Goal: Transaction & Acquisition: Purchase product/service

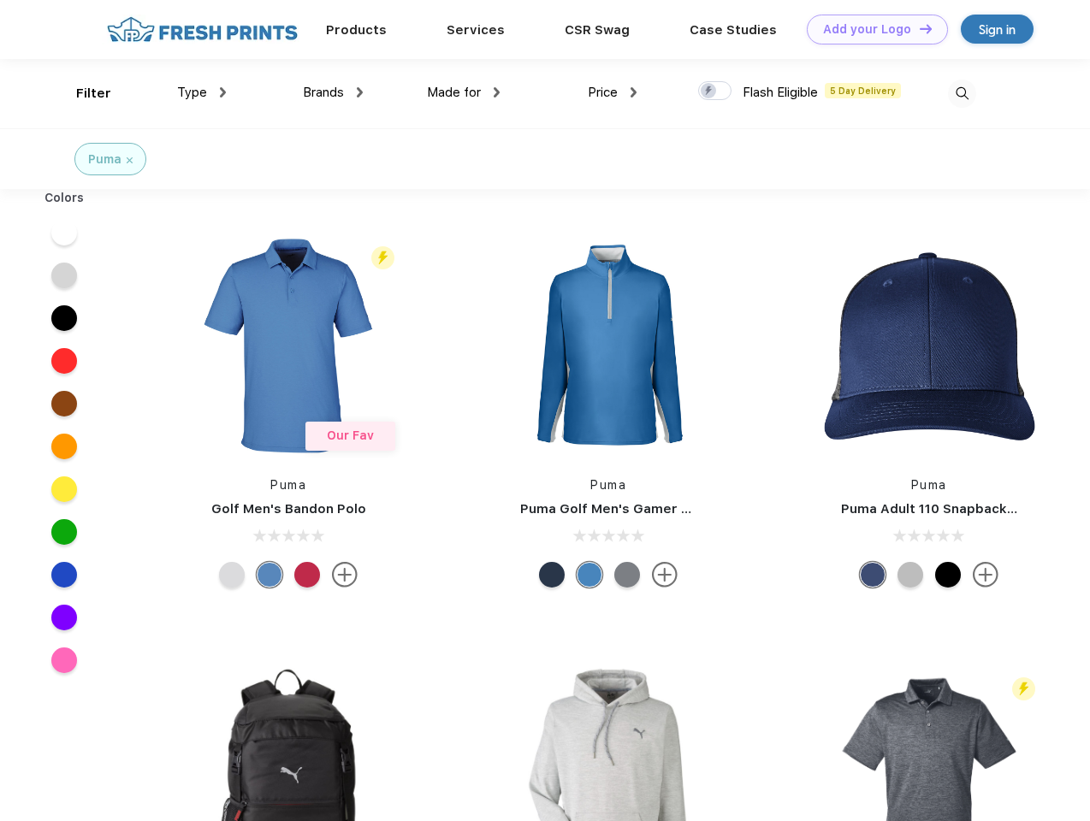
click at [871, 29] on link "Add your Logo Design Tool" at bounding box center [877, 30] width 141 height 30
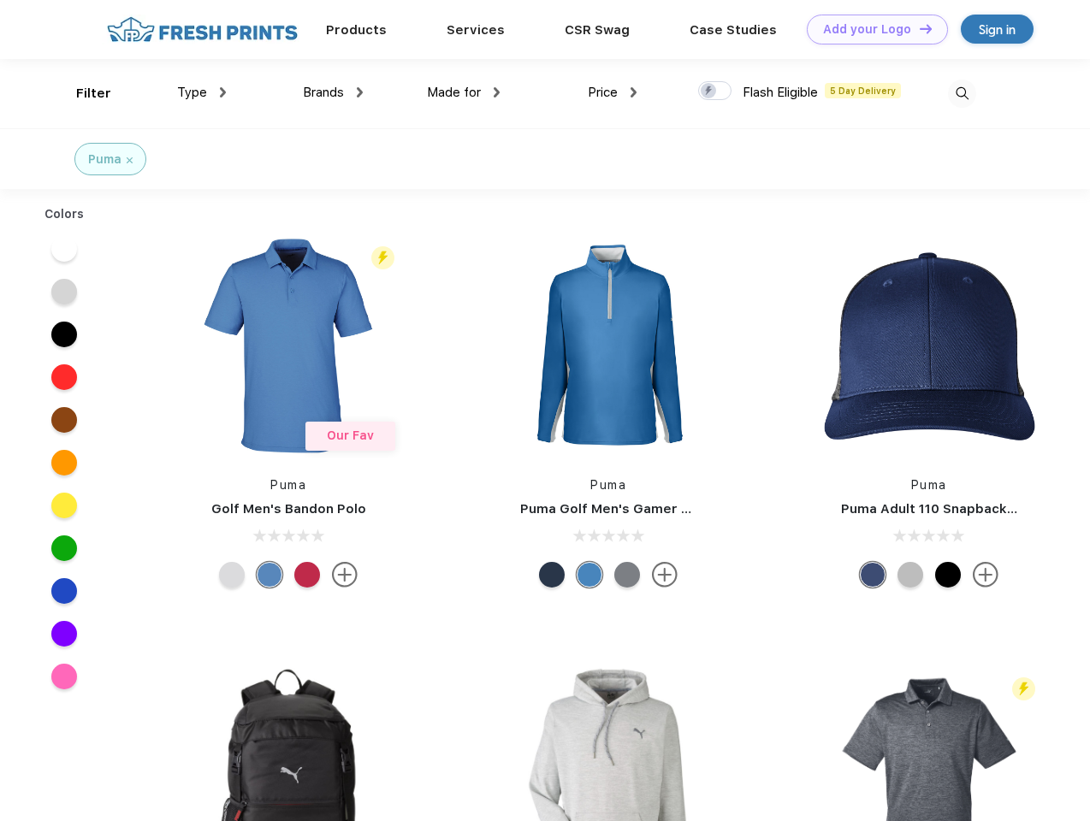
click at [0, 0] on div "Design Tool" at bounding box center [0, 0] width 0 height 0
click at [918, 28] on link "Add your Logo Design Tool" at bounding box center [877, 30] width 141 height 30
click at [82, 93] on div "Filter" at bounding box center [93, 94] width 35 height 20
click at [202, 92] on span "Type" at bounding box center [192, 92] width 30 height 15
click at [333, 92] on span "Brands" at bounding box center [323, 92] width 41 height 15
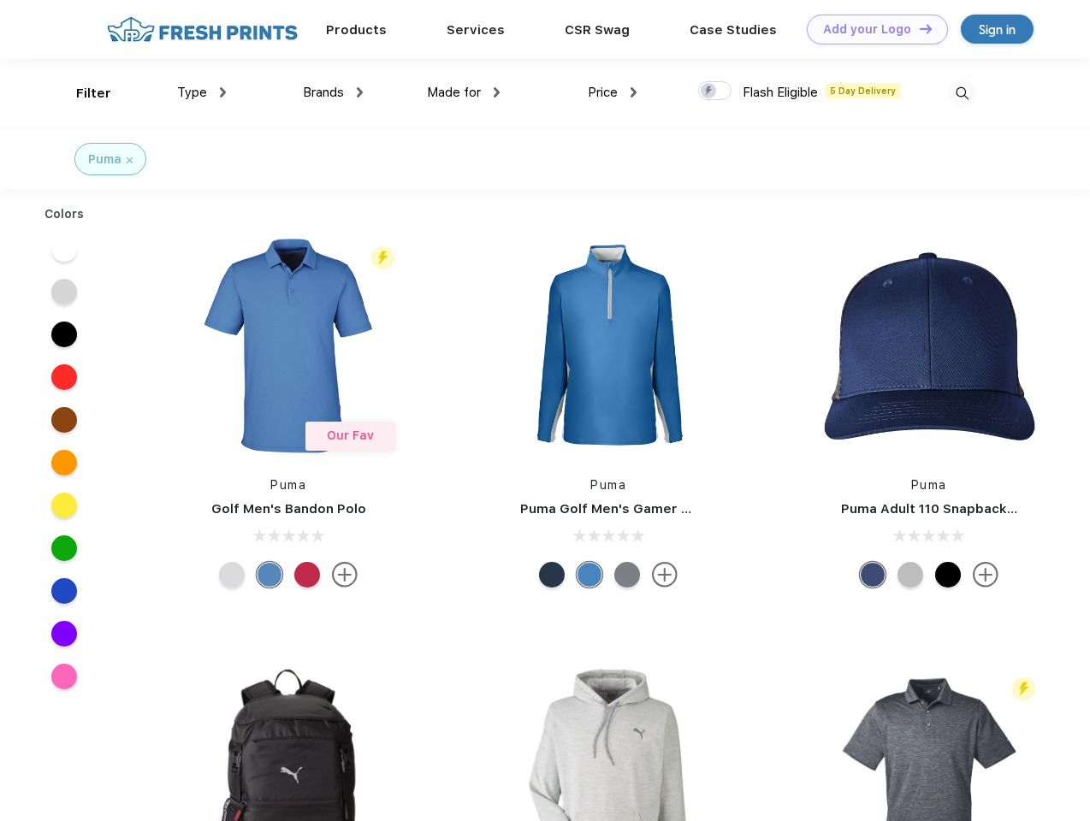
click at [464, 92] on span "Made for" at bounding box center [454, 92] width 54 height 15
click at [613, 92] on span "Price" at bounding box center [603, 92] width 30 height 15
click at [715, 92] on div at bounding box center [714, 90] width 33 height 19
click at [709, 92] on input "checkbox" at bounding box center [703, 85] width 11 height 11
click at [962, 93] on img at bounding box center [962, 94] width 28 height 28
